Goal: Task Accomplishment & Management: Manage account settings

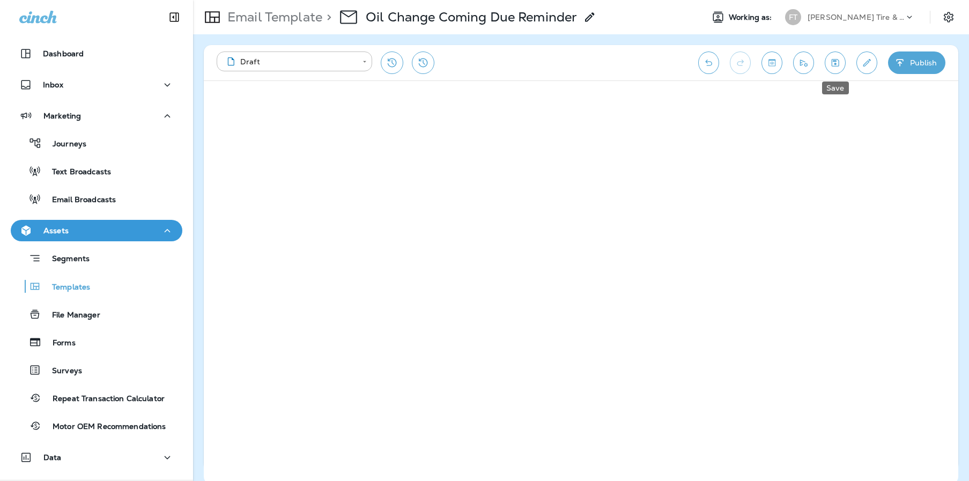
click at [840, 65] on icon "Save" at bounding box center [835, 62] width 11 height 11
click at [841, 62] on button "Save" at bounding box center [835, 62] width 21 height 23
click at [838, 62] on icon "Save" at bounding box center [835, 62] width 11 height 11
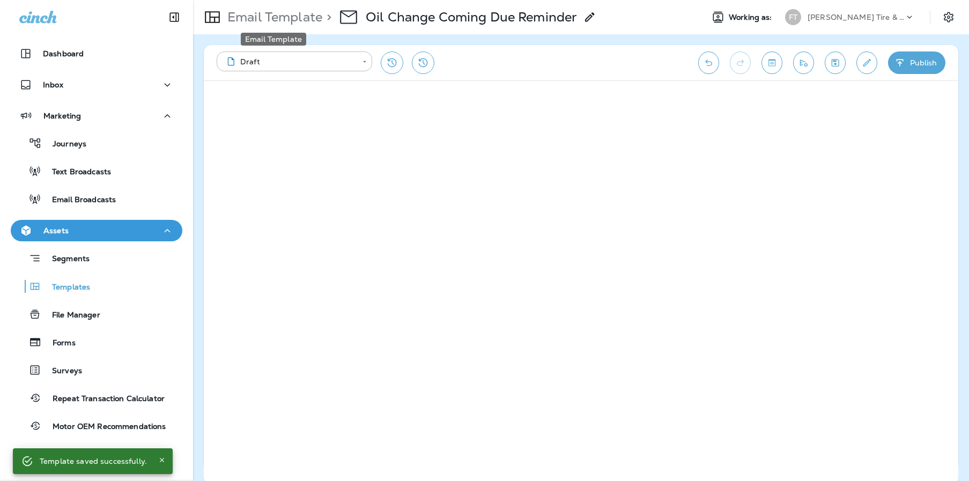
click at [292, 17] on p "Email Template" at bounding box center [272, 17] width 99 height 16
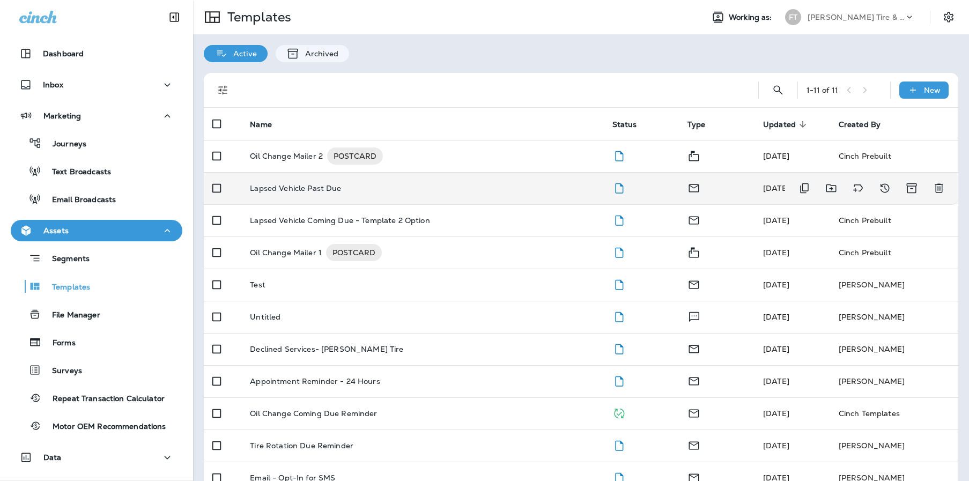
click at [278, 188] on p "Lapsed Vehicle Past Due" at bounding box center [295, 188] width 91 height 9
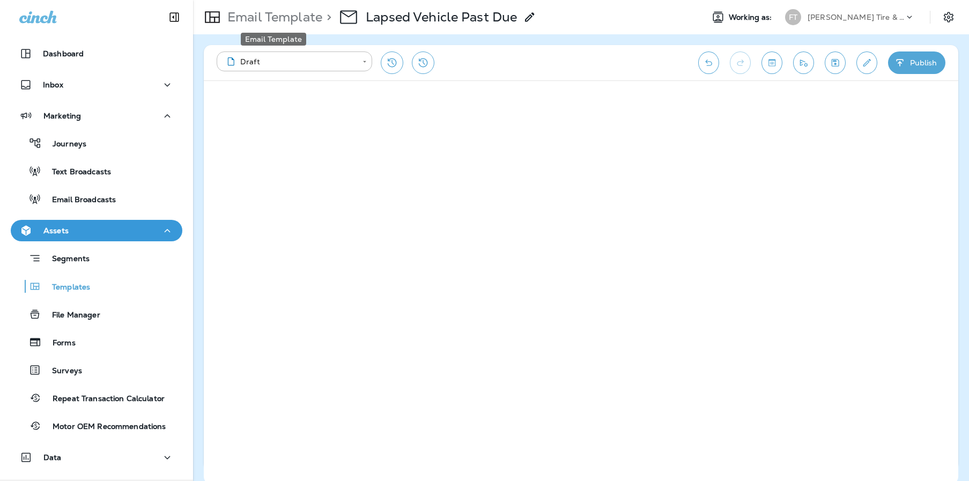
click at [279, 16] on p "Email Template" at bounding box center [272, 17] width 99 height 16
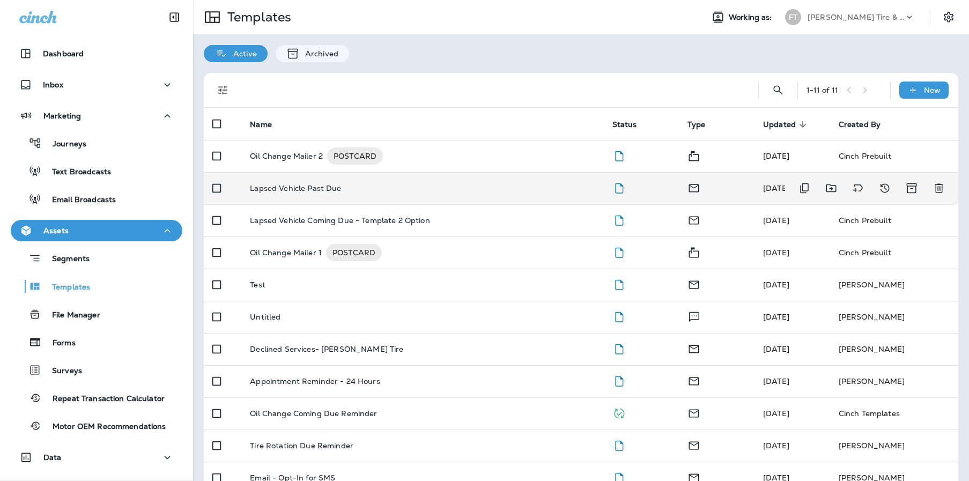
click at [318, 189] on p "Lapsed Vehicle Past Due" at bounding box center [295, 188] width 91 height 9
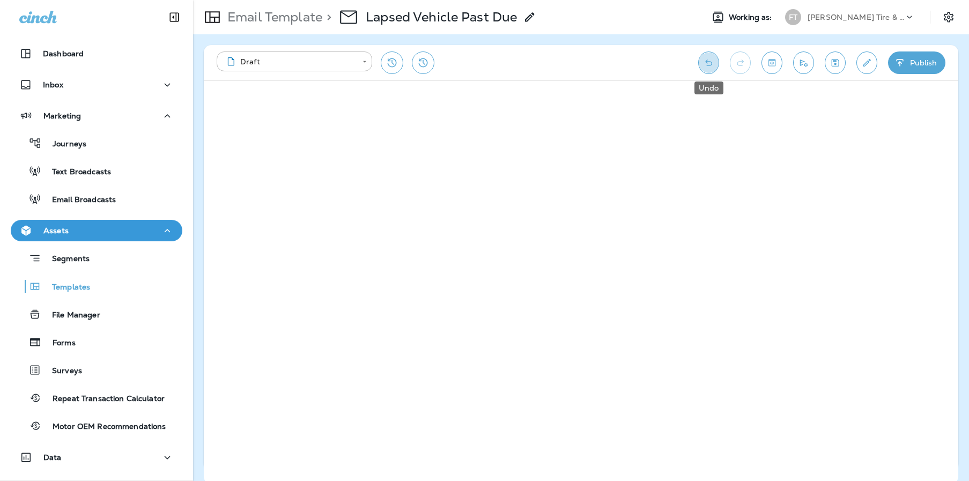
click at [715, 60] on button "Undo" at bounding box center [708, 62] width 21 height 23
click at [838, 64] on icon "Save" at bounding box center [835, 62] width 11 height 11
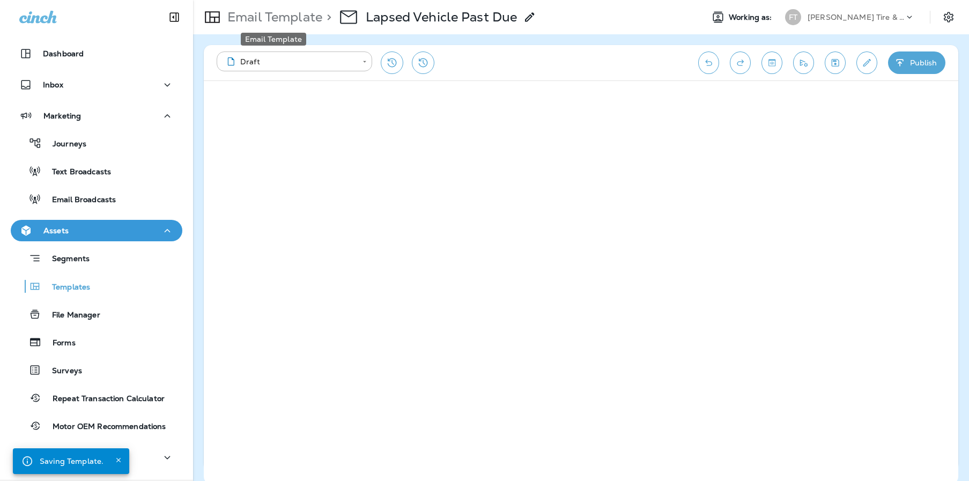
click at [280, 23] on p "Email Template" at bounding box center [272, 17] width 99 height 16
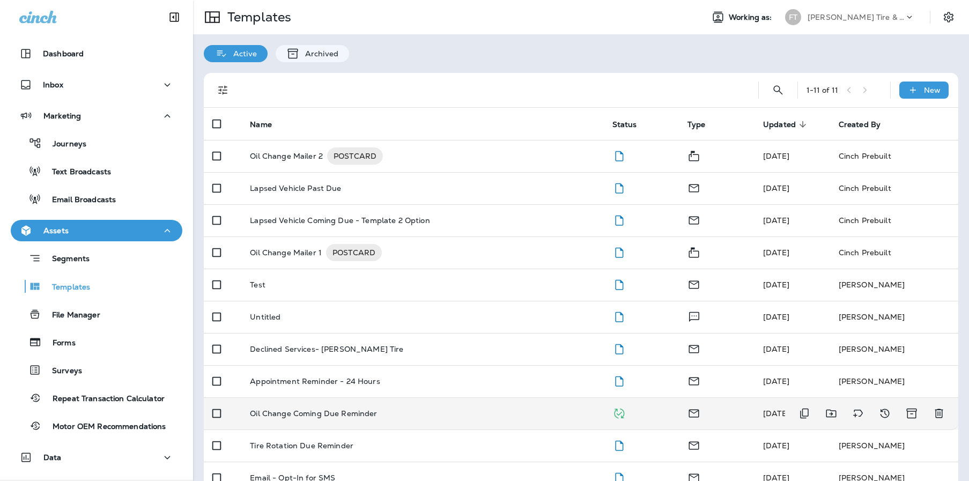
click at [375, 416] on div "Oil Change Coming Due Reminder" at bounding box center [422, 413] width 345 height 9
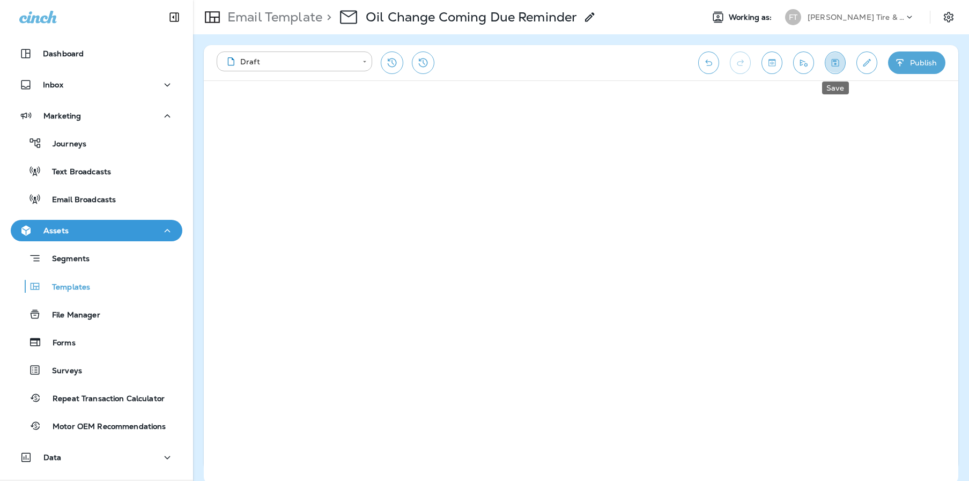
click at [837, 63] on icon "Save" at bounding box center [835, 62] width 11 height 11
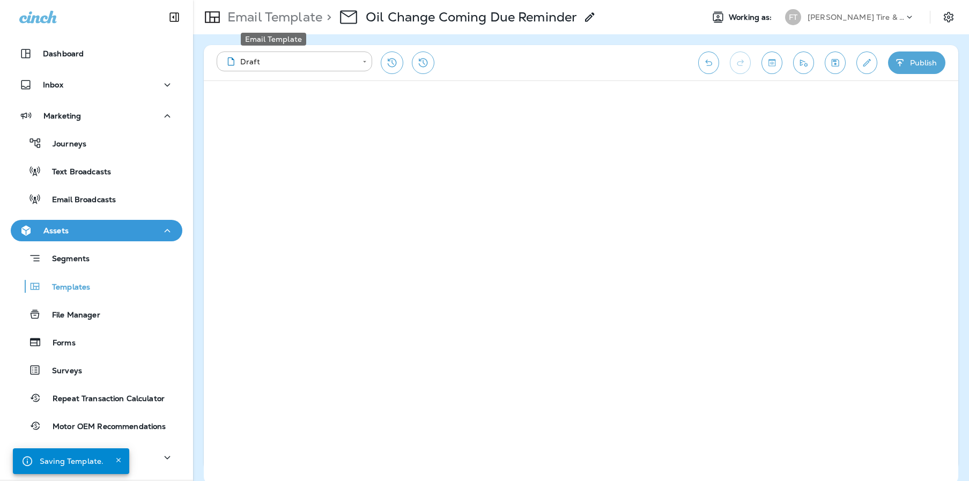
click at [257, 19] on p "Email Template" at bounding box center [272, 17] width 99 height 16
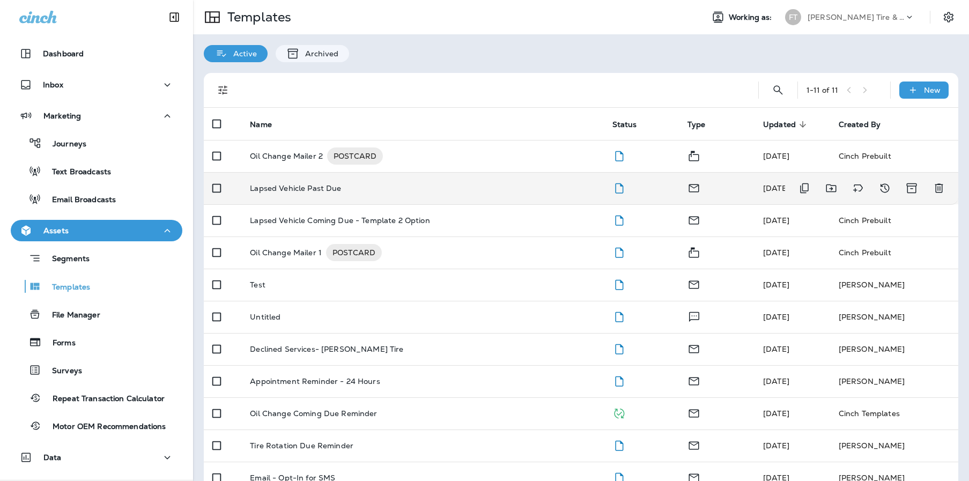
click at [296, 190] on p "Lapsed Vehicle Past Due" at bounding box center [295, 188] width 91 height 9
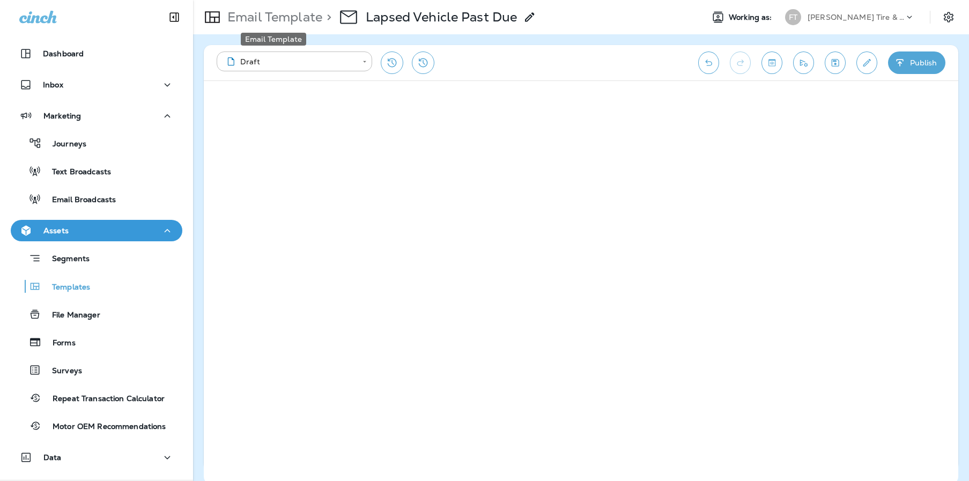
click at [286, 19] on p "Email Template" at bounding box center [272, 17] width 99 height 16
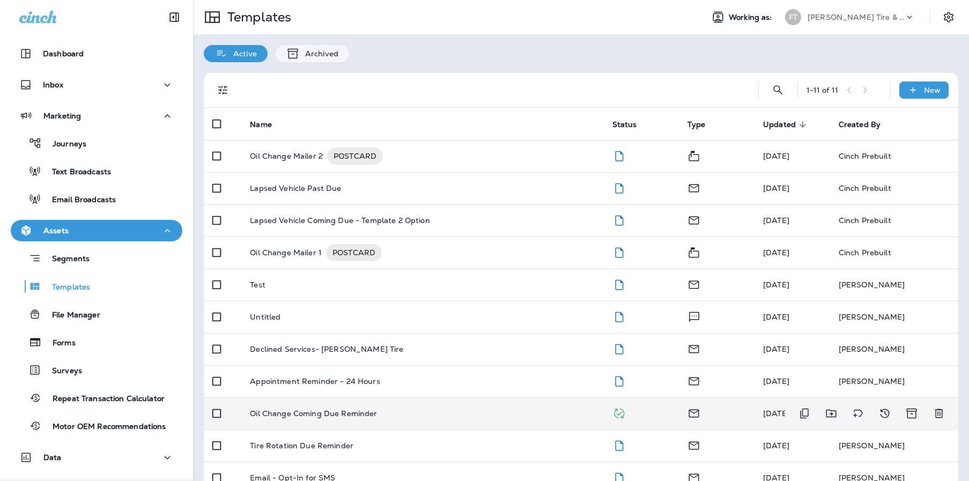
click at [296, 409] on p "Oil Change Coming Due Reminder" at bounding box center [313, 413] width 127 height 9
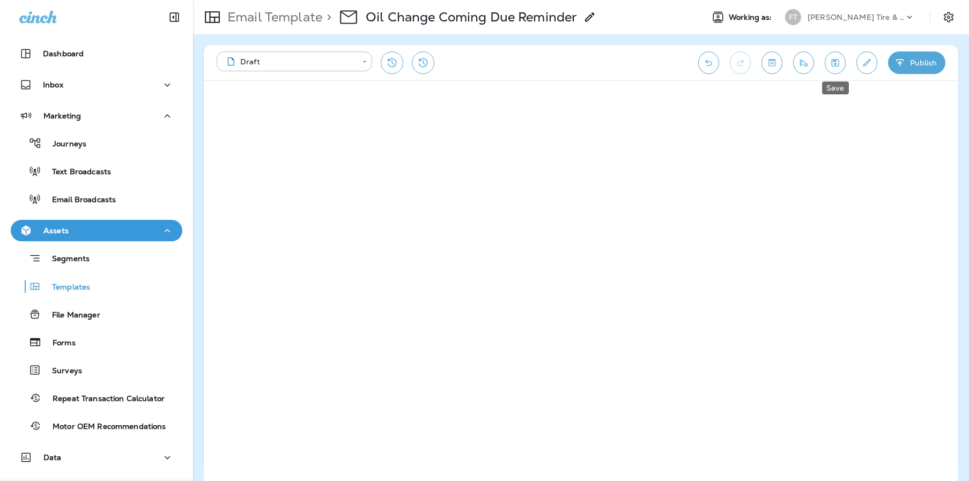
click at [833, 61] on icon "Save" at bounding box center [836, 63] width 8 height 8
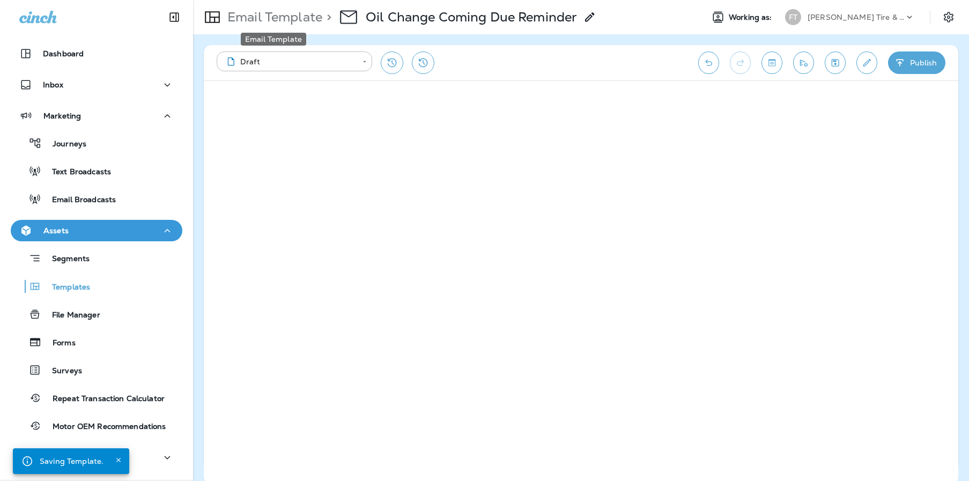
click at [268, 14] on p "Email Template" at bounding box center [272, 17] width 99 height 16
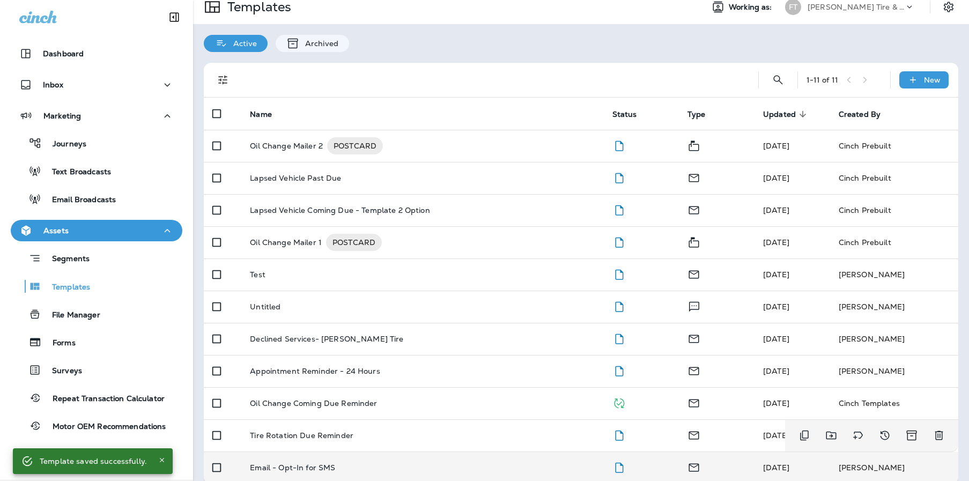
scroll to position [24, 0]
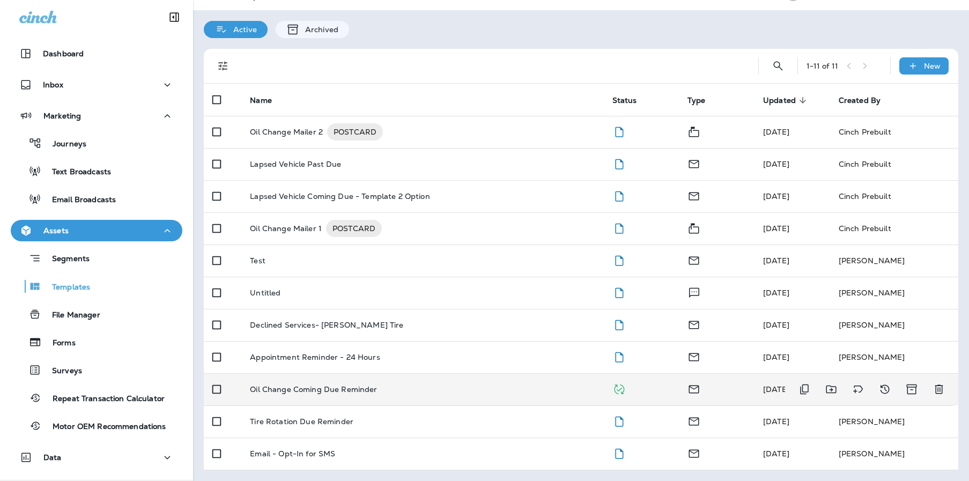
click at [353, 392] on p "Oil Change Coming Due Reminder" at bounding box center [313, 389] width 127 height 9
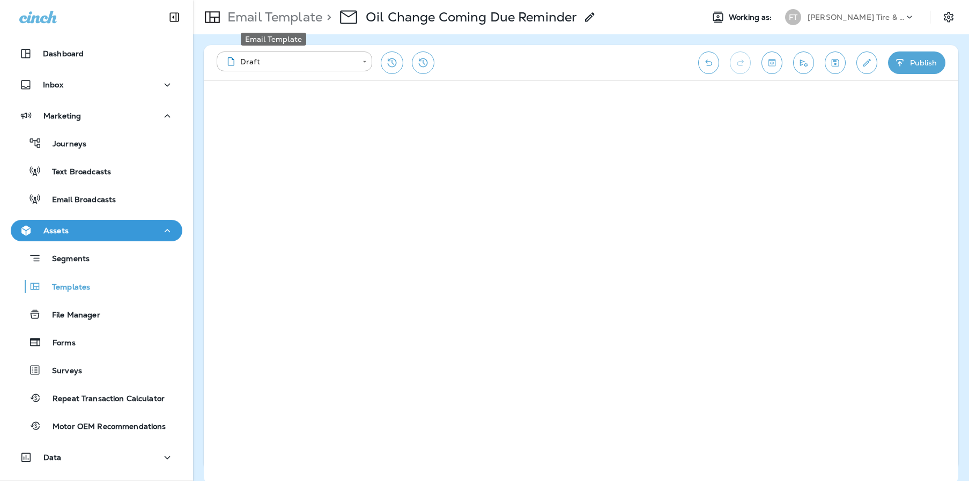
click at [255, 13] on p "Email Template" at bounding box center [272, 17] width 99 height 16
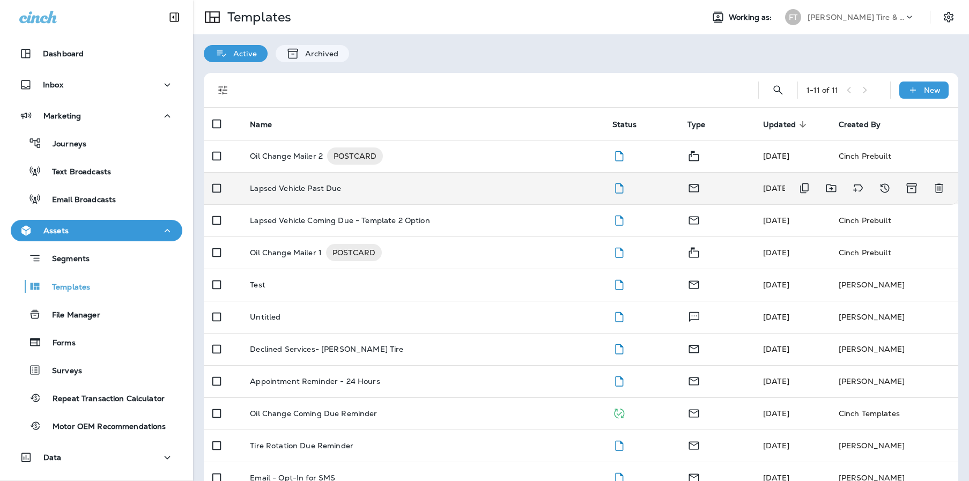
click at [295, 189] on p "Lapsed Vehicle Past Due" at bounding box center [295, 188] width 91 height 9
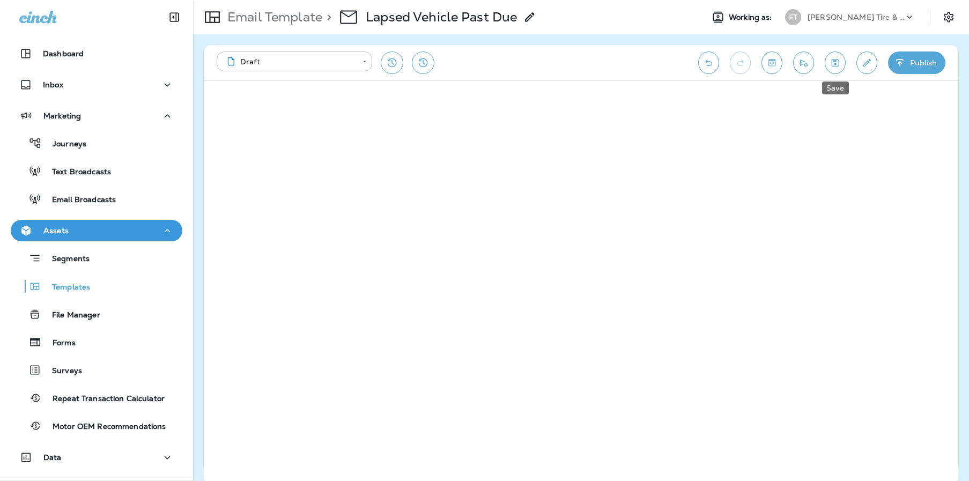
click at [830, 62] on icon "Save" at bounding box center [835, 62] width 11 height 11
